Goal: Task Accomplishment & Management: Manage account settings

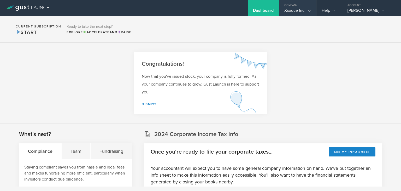
click at [303, 12] on div "Xsauce Inc." at bounding box center [297, 12] width 26 height 8
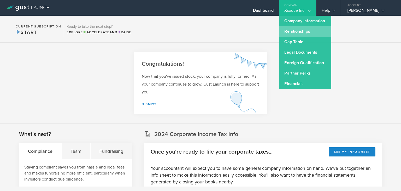
click at [299, 33] on link "Relationships" at bounding box center [305, 31] width 52 height 10
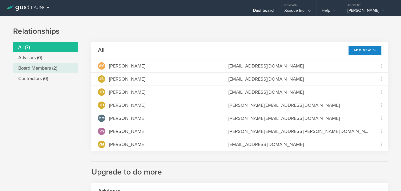
click at [37, 69] on li "Board Members (2)" at bounding box center [45, 68] width 65 height 10
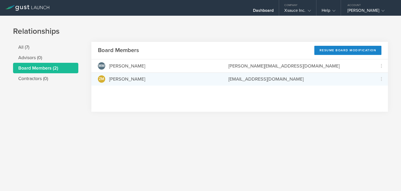
click at [150, 79] on div "ZM ZACHARY MILLER" at bounding box center [157, 78] width 118 height 7
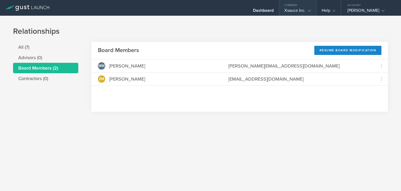
click at [293, 11] on div "Xsauce Inc." at bounding box center [297, 12] width 26 height 8
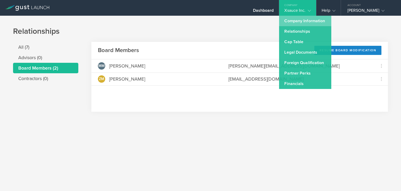
click at [297, 21] on link "Company Information" at bounding box center [305, 21] width 52 height 10
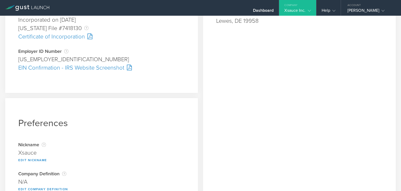
scroll to position [155, 0]
click at [33, 159] on button "Edit Nickname" at bounding box center [32, 159] width 29 height 6
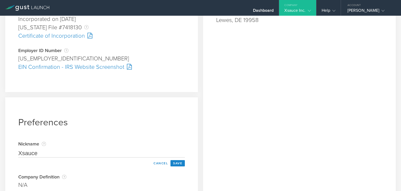
click at [38, 153] on input "Xsauce" at bounding box center [101, 153] width 167 height 8
type input "Wage"
click at [178, 161] on button "Save" at bounding box center [178, 163] width 14 height 6
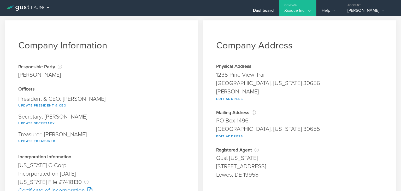
scroll to position [0, 0]
